Goal: Find specific page/section: Find specific page/section

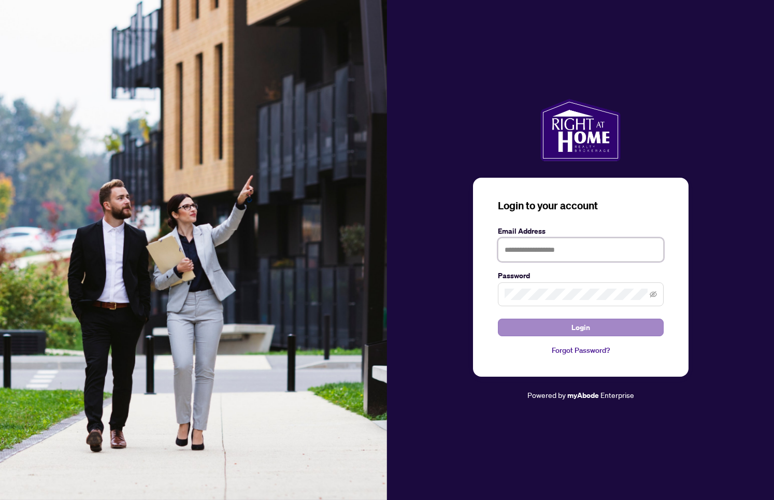
type input "**********"
click at [582, 326] on span "Login" at bounding box center [580, 327] width 19 height 17
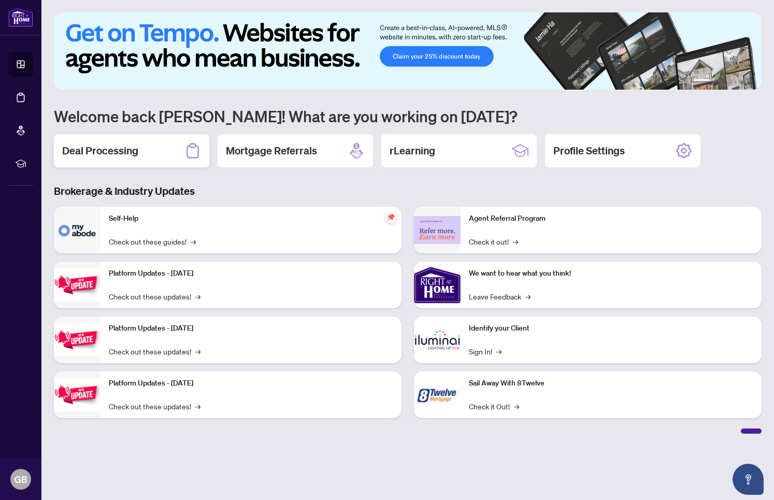
click at [115, 153] on h2 "Deal Processing" at bounding box center [100, 151] width 76 height 15
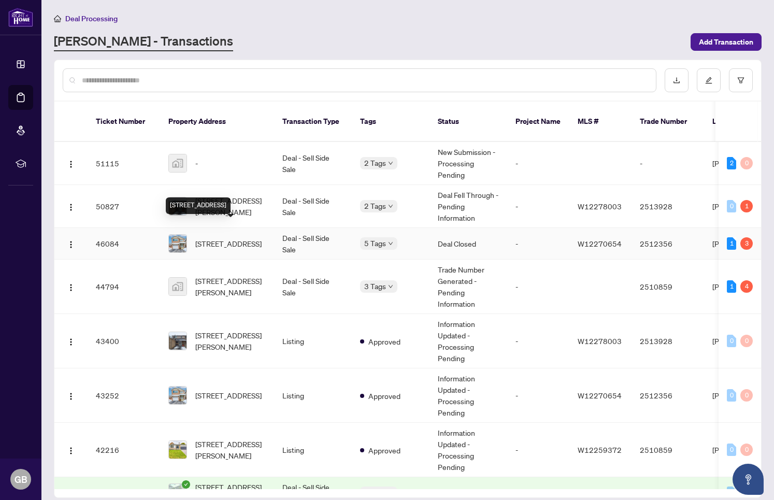
click at [238, 238] on span "[STREET_ADDRESS]" at bounding box center [228, 243] width 66 height 11
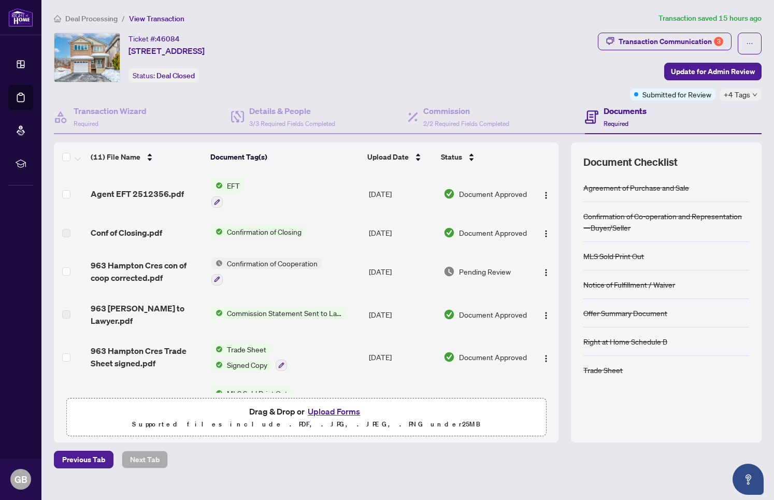
drag, startPoint x: 231, startPoint y: 187, endPoint x: 150, endPoint y: 195, distance: 81.8
click at [150, 195] on span "Agent EFT 2512356.pdf" at bounding box center [137, 194] width 93 height 12
